Goal: Task Accomplishment & Management: Use online tool/utility

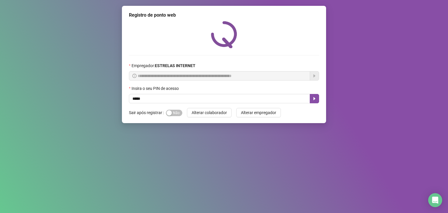
type input "*****"
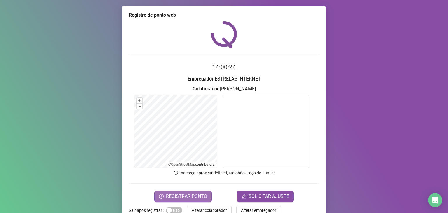
click at [179, 193] on span "REGISTRAR PONTO" at bounding box center [186, 196] width 41 height 7
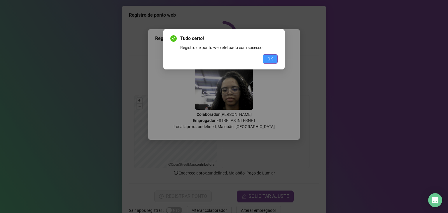
click at [275, 56] on button "OK" at bounding box center [270, 58] width 15 height 9
